Goal: Check status

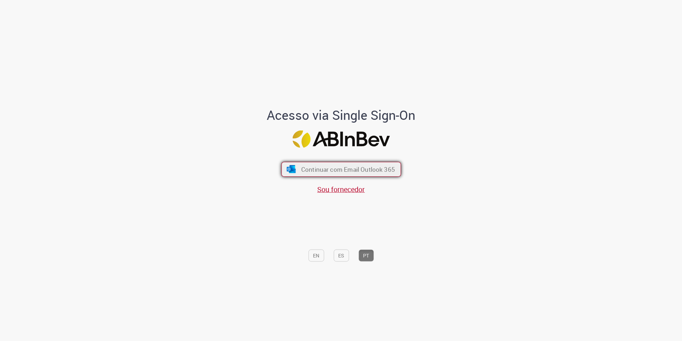
click at [298, 166] on button "Continuar com Email Outlook 365" at bounding box center [341, 169] width 120 height 15
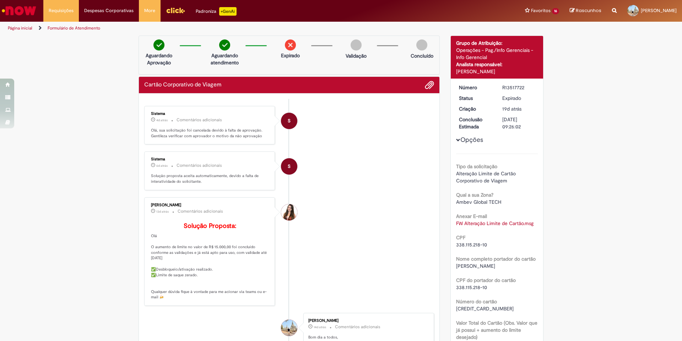
click at [172, 10] on img "Menu Cabeçalho" at bounding box center [175, 10] width 19 height 11
click at [63, 29] on link "Exibir Todas as Solicitações" at bounding box center [83, 29] width 78 height 8
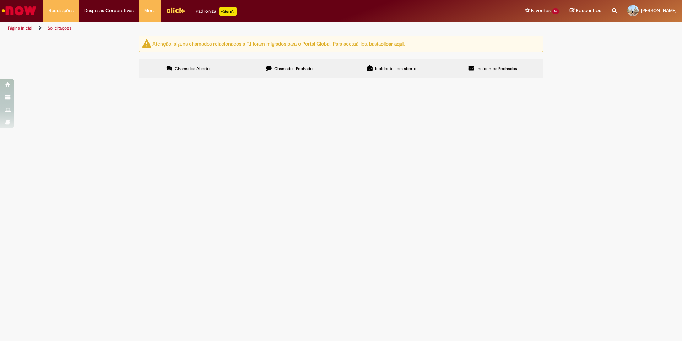
click at [80, 80] on div "Atenção: alguns chamados relacionados a T.I foram migrados para o Portal Global…" at bounding box center [341, 58] width 682 height 45
click at [292, 68] on span "Chamados Fechados" at bounding box center [294, 69] width 41 height 6
click at [397, 69] on span "Incidentes em aberto" at bounding box center [395, 69] width 41 height 6
click at [498, 67] on span "Incidentes Fechados" at bounding box center [497, 69] width 41 height 6
click at [410, 70] on span "Incidentes em aberto" at bounding box center [395, 69] width 41 height 6
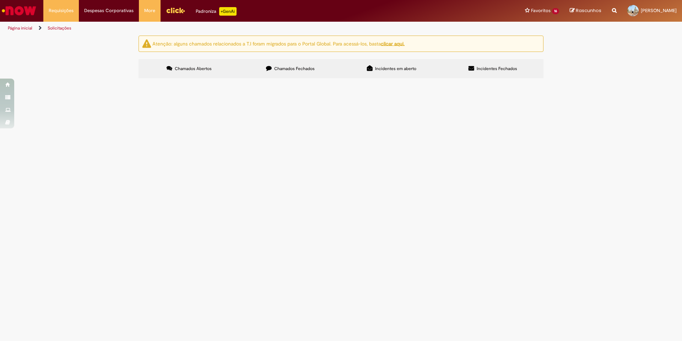
click at [283, 72] on label "Chamados Fechados" at bounding box center [290, 68] width 101 height 19
click at [72, 80] on div "Atenção: alguns chamados relacionados a T.I foram migrados para o Portal Global…" at bounding box center [341, 58] width 682 height 45
click at [116, 80] on div "Atenção: alguns chamados relacionados a T.I foram migrados para o Portal Global…" at bounding box center [341, 58] width 682 height 45
click at [97, 80] on div "Atenção: alguns chamados relacionados a T.I foram migrados para o Portal Global…" at bounding box center [341, 58] width 682 height 45
